Goal: Information Seeking & Learning: Learn about a topic

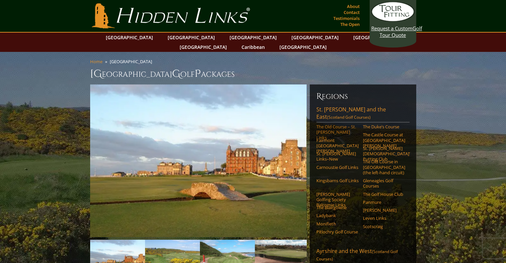
click at [336, 124] on link "The Old Course – St. [PERSON_NAME] Links" at bounding box center [337, 132] width 42 height 16
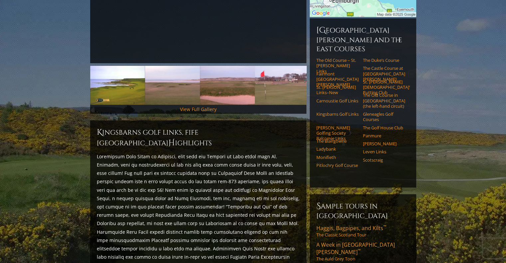
scroll to position [154, 0]
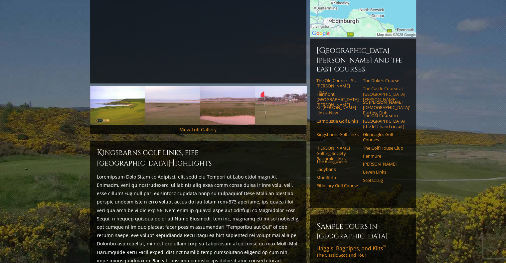
click at [382, 86] on link "The Castle Course at [GEOGRAPHIC_DATA][PERSON_NAME]" at bounding box center [384, 94] width 42 height 16
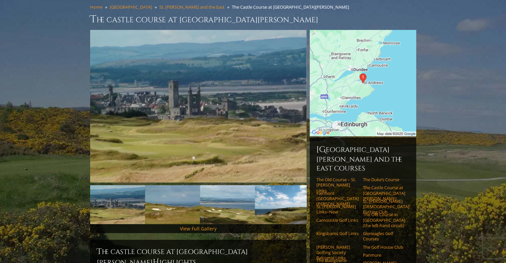
scroll to position [43, 0]
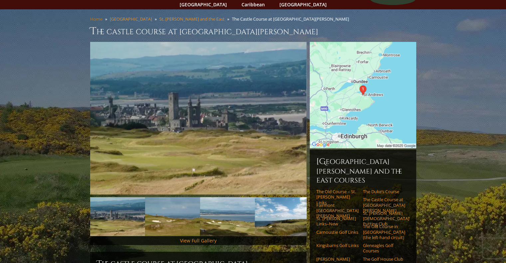
click at [91, 16] on link "Home" at bounding box center [96, 19] width 12 height 6
